Goal: Navigation & Orientation: Find specific page/section

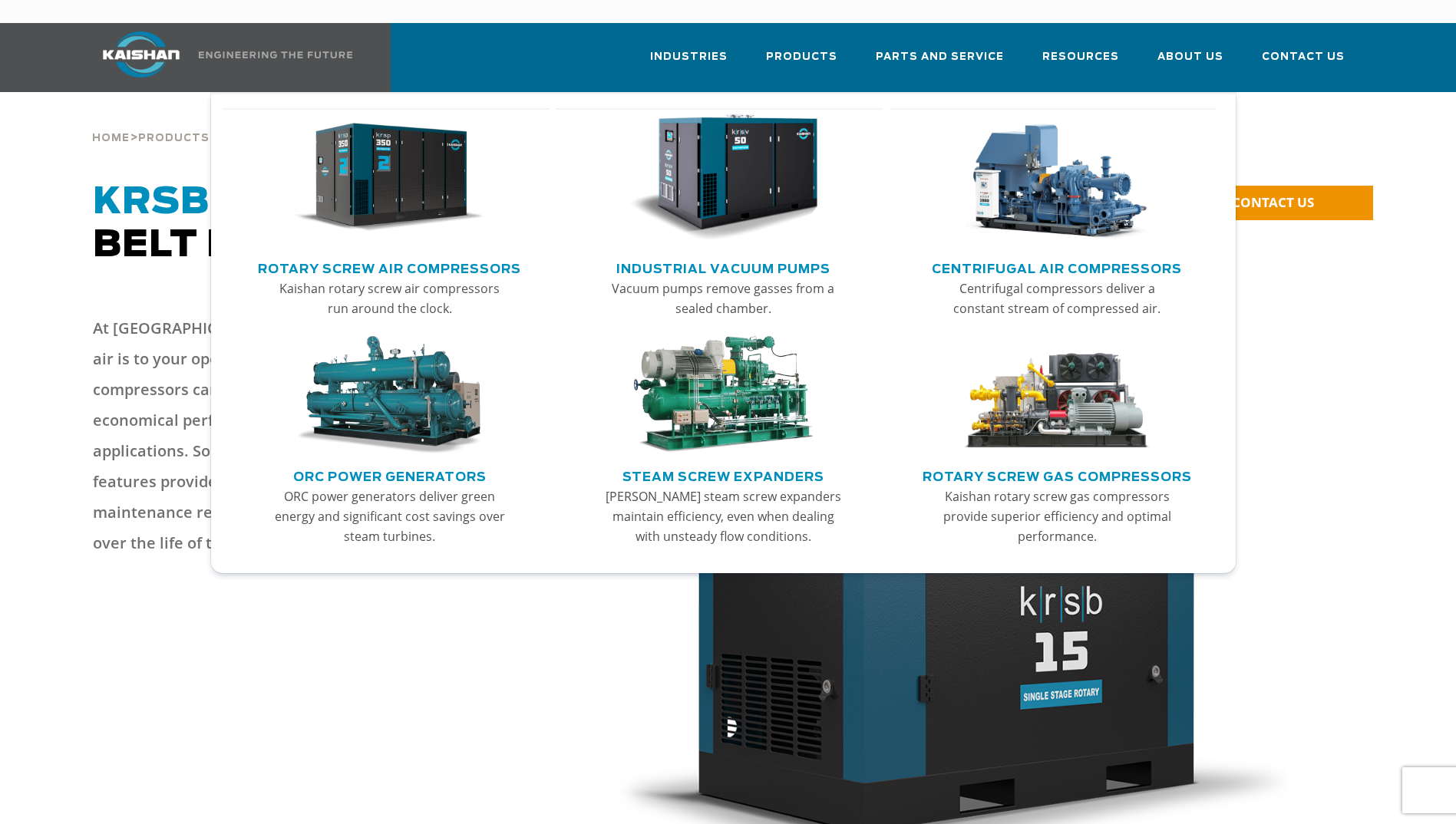
click at [380, 255] on link "Rotary Screw Air Compressors" at bounding box center [390, 267] width 263 height 23
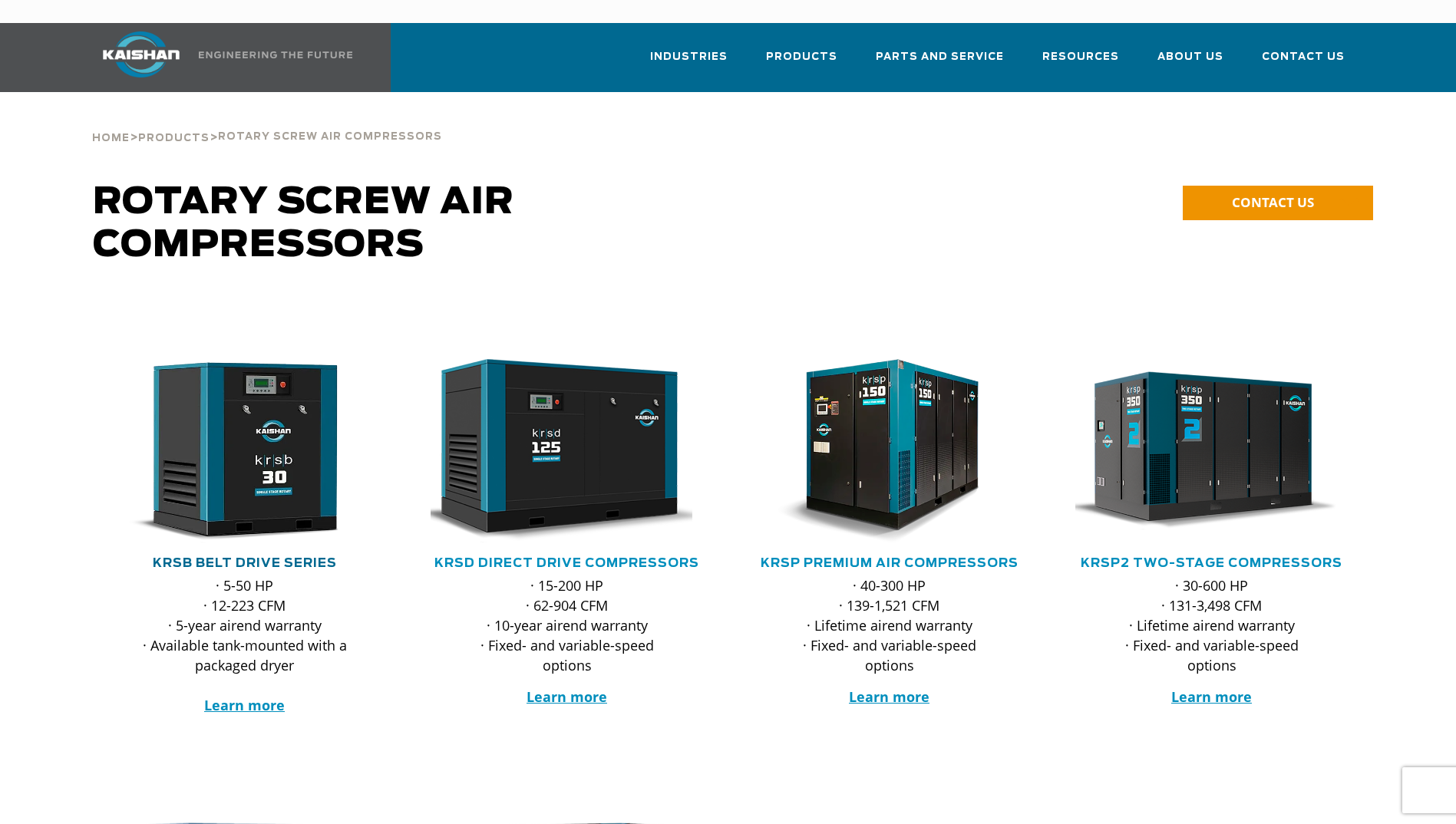
click at [281, 557] on link "KRSB Belt Drive Series" at bounding box center [245, 563] width 184 height 13
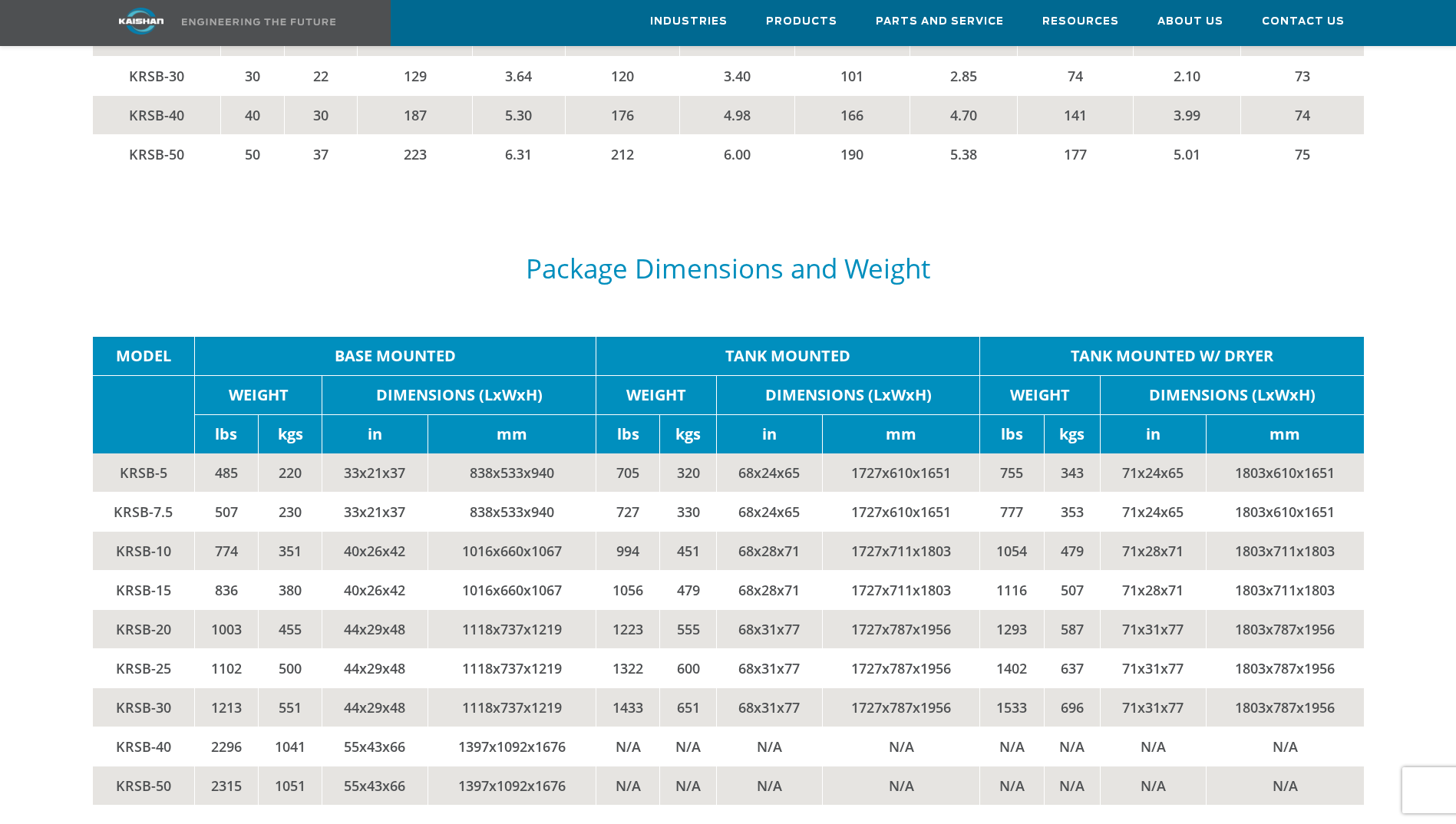
scroll to position [3070, 0]
